Goal: Task Accomplishment & Management: Manage account settings

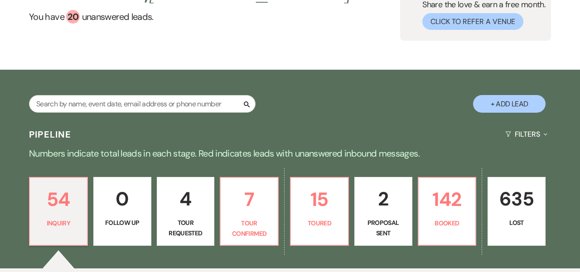
scroll to position [76, 0]
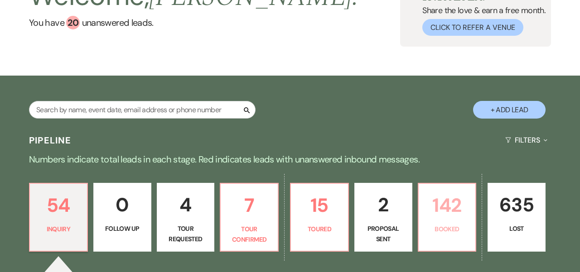
click at [447, 219] on p "142" at bounding box center [447, 205] width 46 height 30
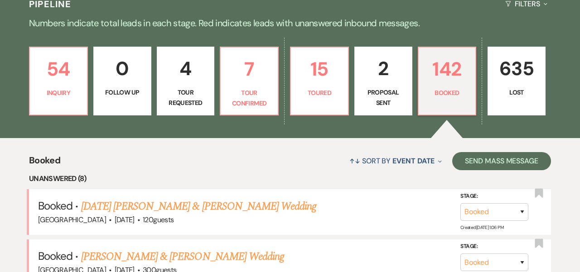
scroll to position [204, 0]
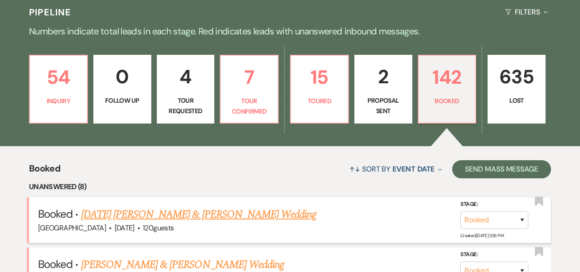
click at [256, 214] on link "[DATE] [PERSON_NAME] & [PERSON_NAME] Wedding" at bounding box center [199, 215] width 236 height 16
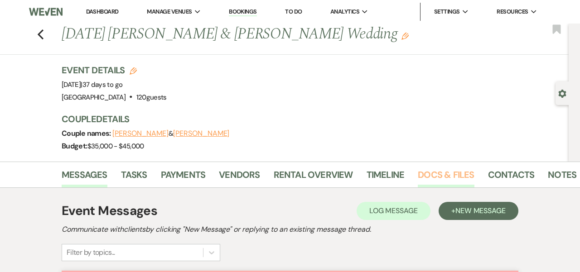
click at [443, 175] on link "Docs & Files" at bounding box center [446, 178] width 56 height 20
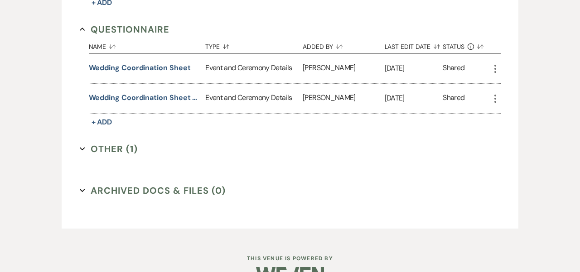
scroll to position [721, 0]
click at [107, 147] on button "Other (1) Expand" at bounding box center [109, 149] width 58 height 14
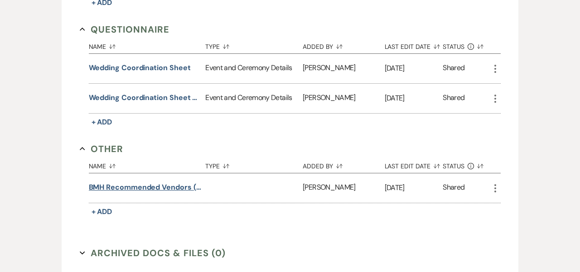
click at [129, 187] on button "BMH Recommended Vendors (2024)" at bounding box center [145, 187] width 113 height 11
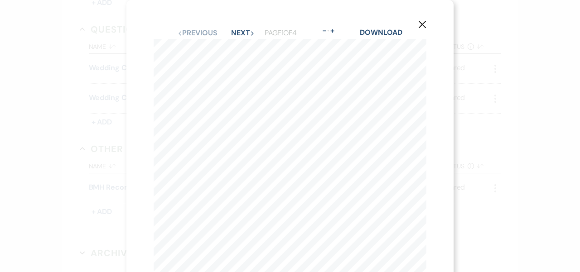
scroll to position [0, 0]
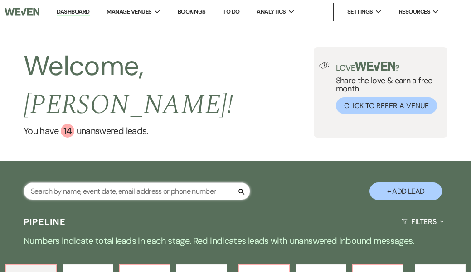
click at [81, 183] on input "text" at bounding box center [137, 192] width 227 height 18
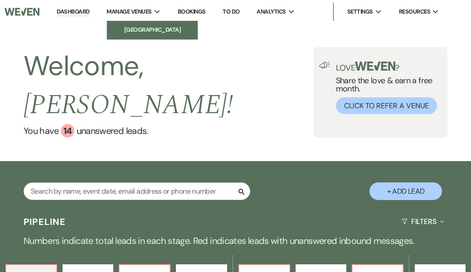
click at [137, 33] on li "[GEOGRAPHIC_DATA]" at bounding box center [153, 29] width 82 height 9
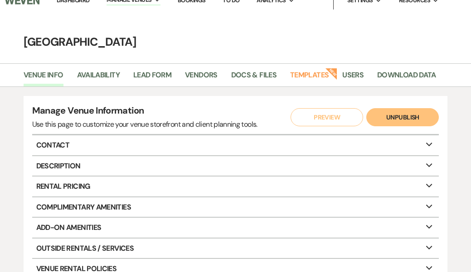
scroll to position [3, 0]
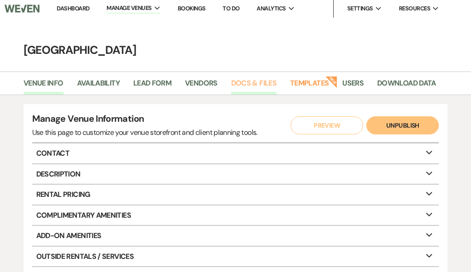
click at [259, 80] on link "Docs & Files" at bounding box center [253, 86] width 45 height 17
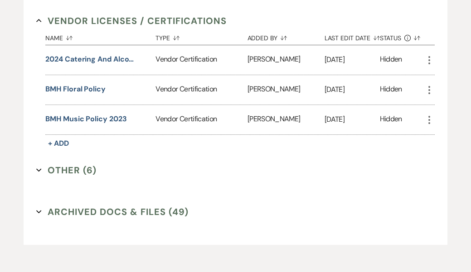
scroll to position [1689, 0]
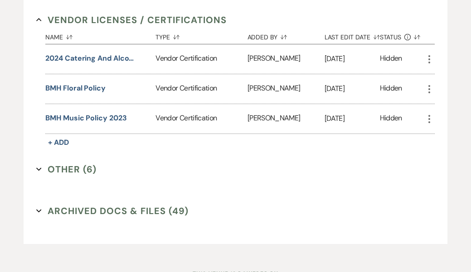
click at [39, 169] on icon "Expand" at bounding box center [38, 169] width 5 height 5
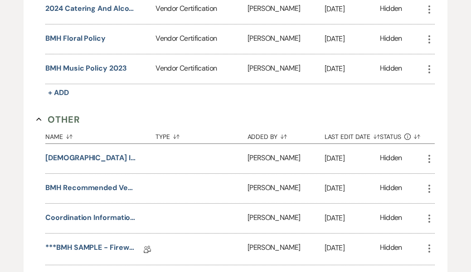
scroll to position [1740, 0]
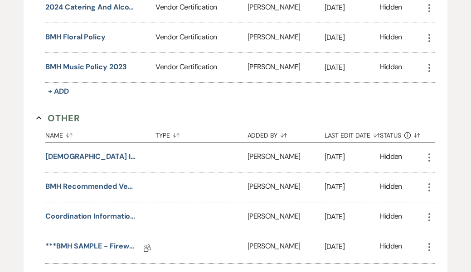
click at [195, 190] on div at bounding box center [201, 187] width 92 height 29
click at [431, 185] on icon "More" at bounding box center [429, 187] width 11 height 11
click at [366, 188] on p "[DATE]" at bounding box center [352, 187] width 55 height 12
click at [115, 187] on button "BMH Recommended Vendors (2024)" at bounding box center [90, 186] width 91 height 11
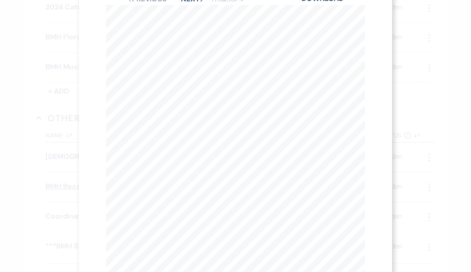
scroll to position [34, 0]
